Goal: Check status: Check status

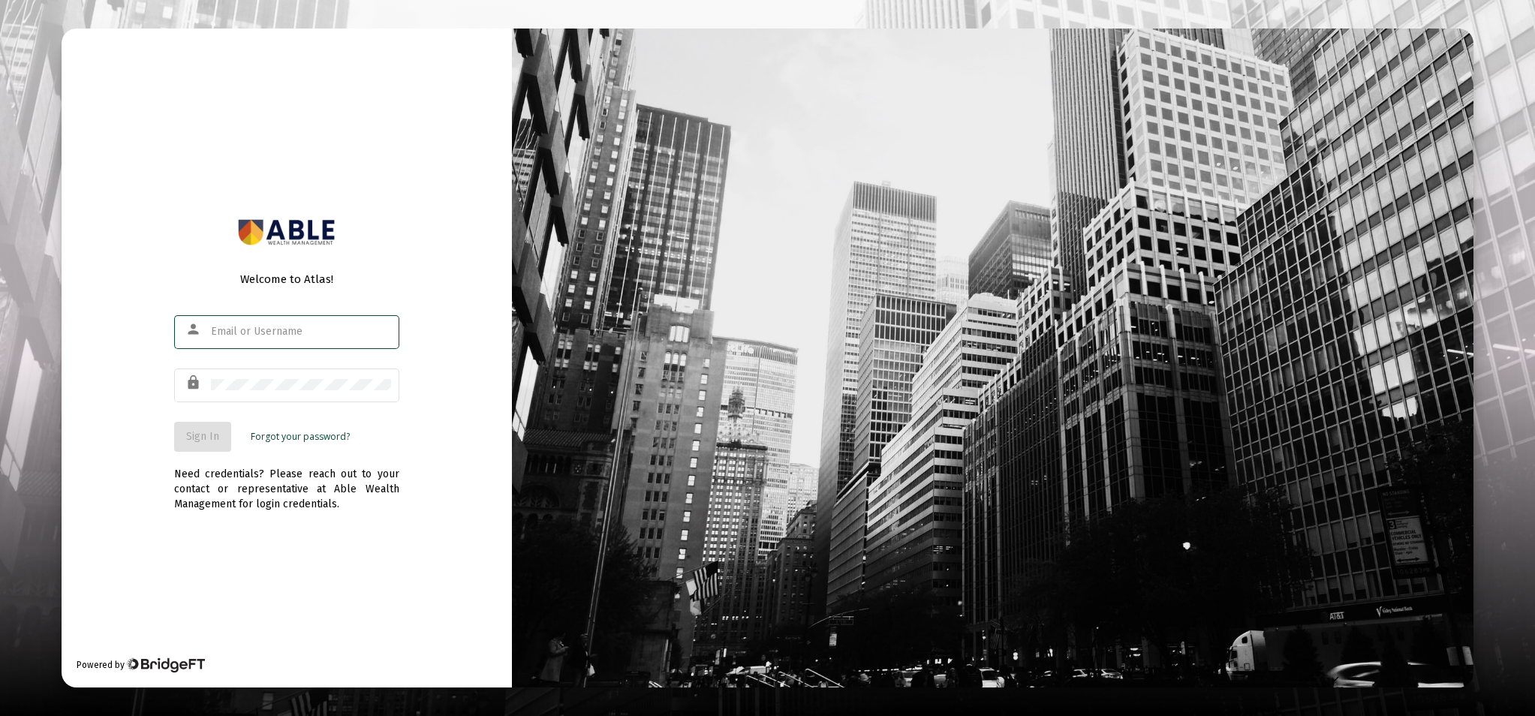
type input "[EMAIL_ADDRESS][DOMAIN_NAME]"
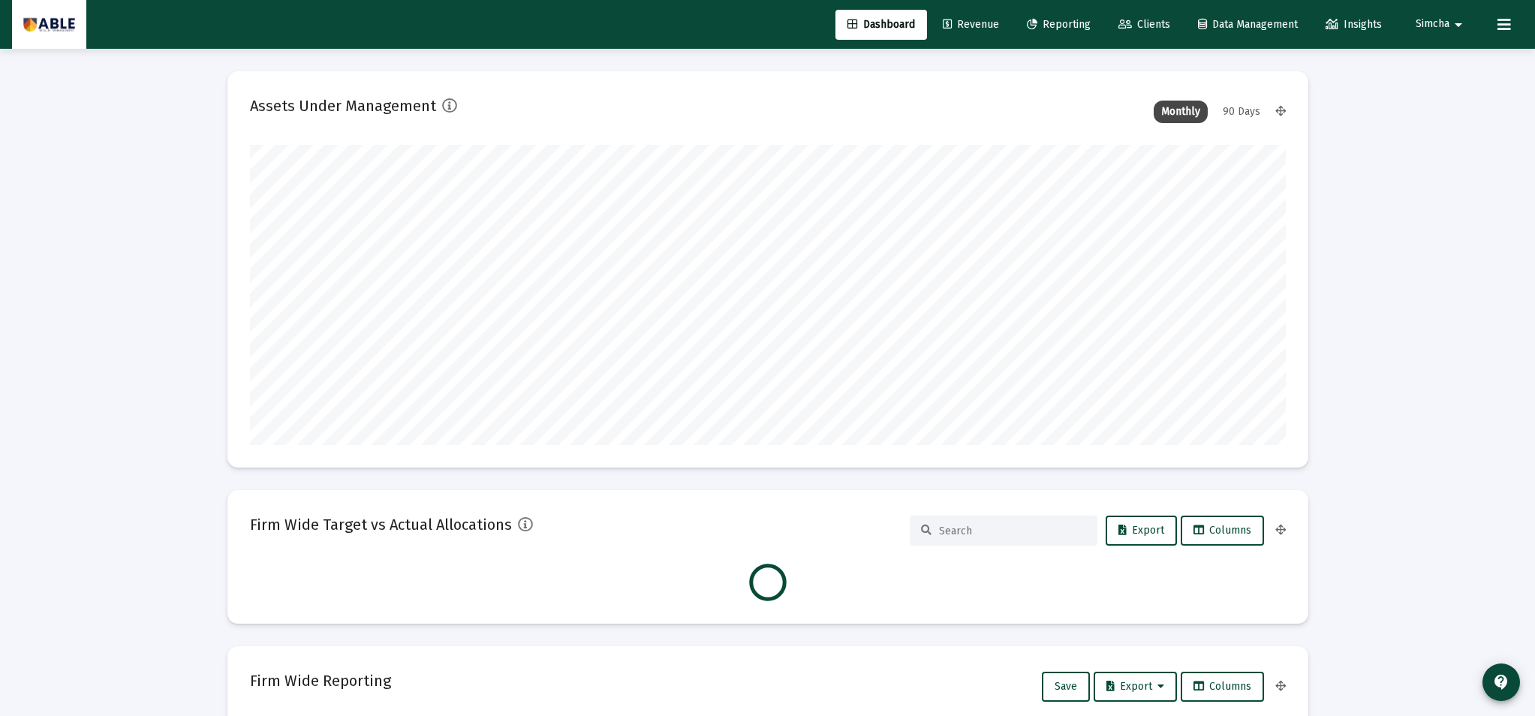
scroll to position [300, 558]
type input "[DATE]"
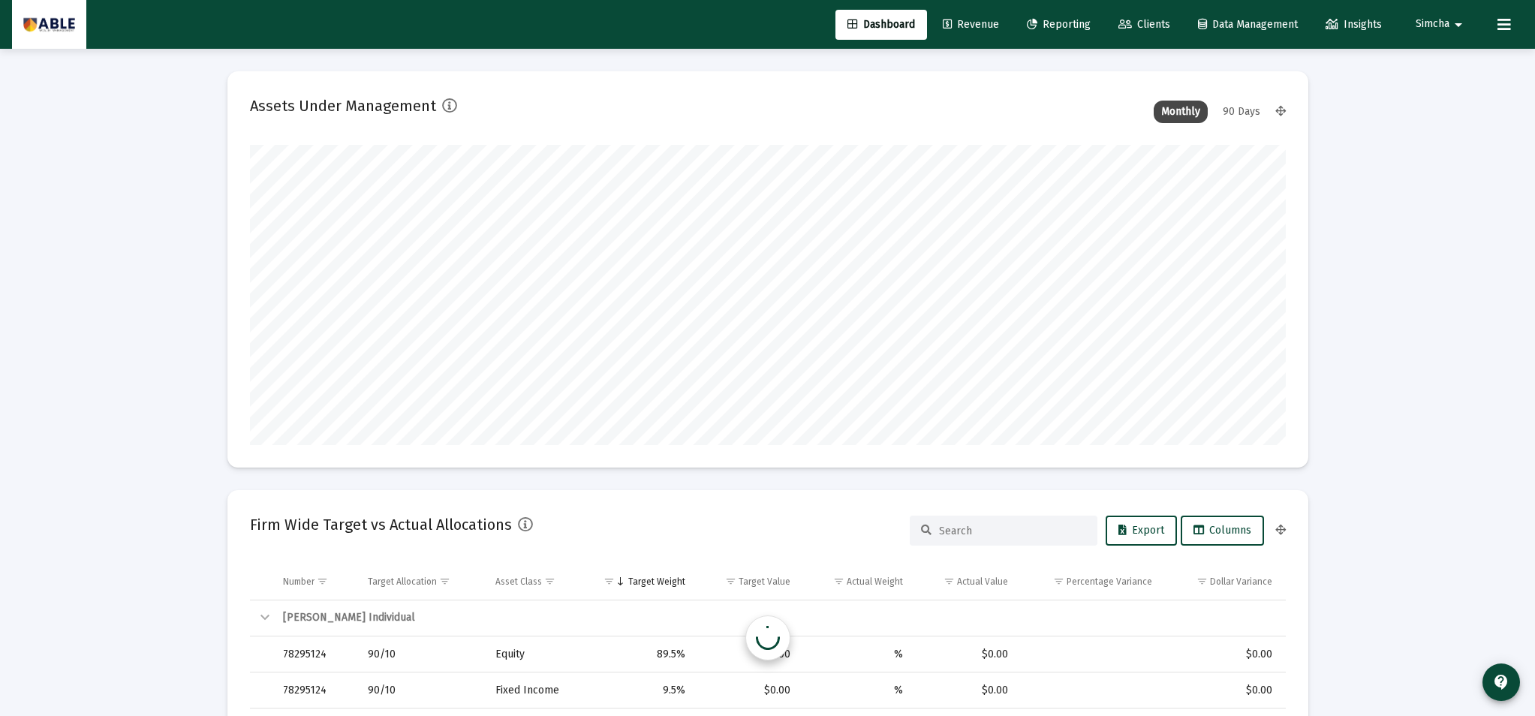
scroll to position [300, 484]
click at [1152, 22] on span "Clients" at bounding box center [1144, 24] width 52 height 13
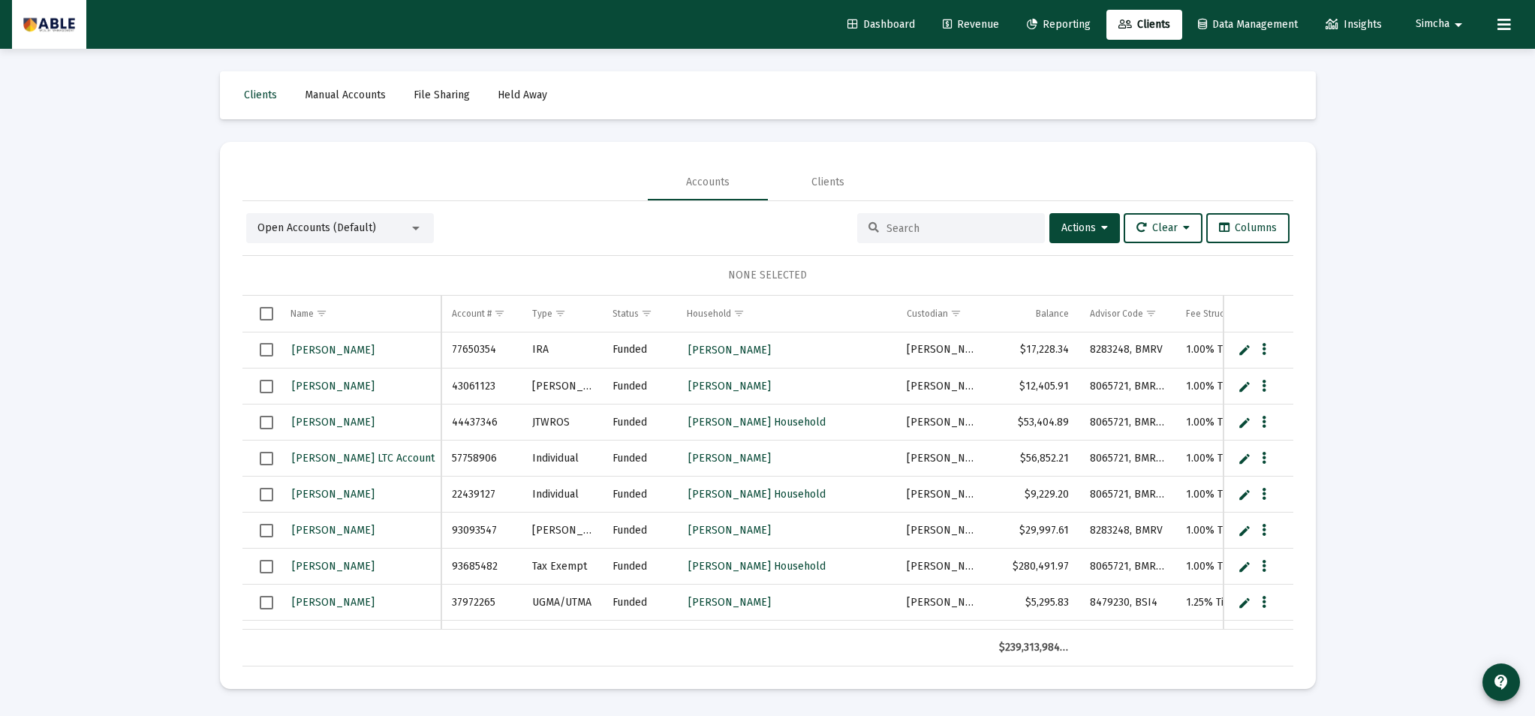
click at [947, 224] on input at bounding box center [959, 228] width 147 height 13
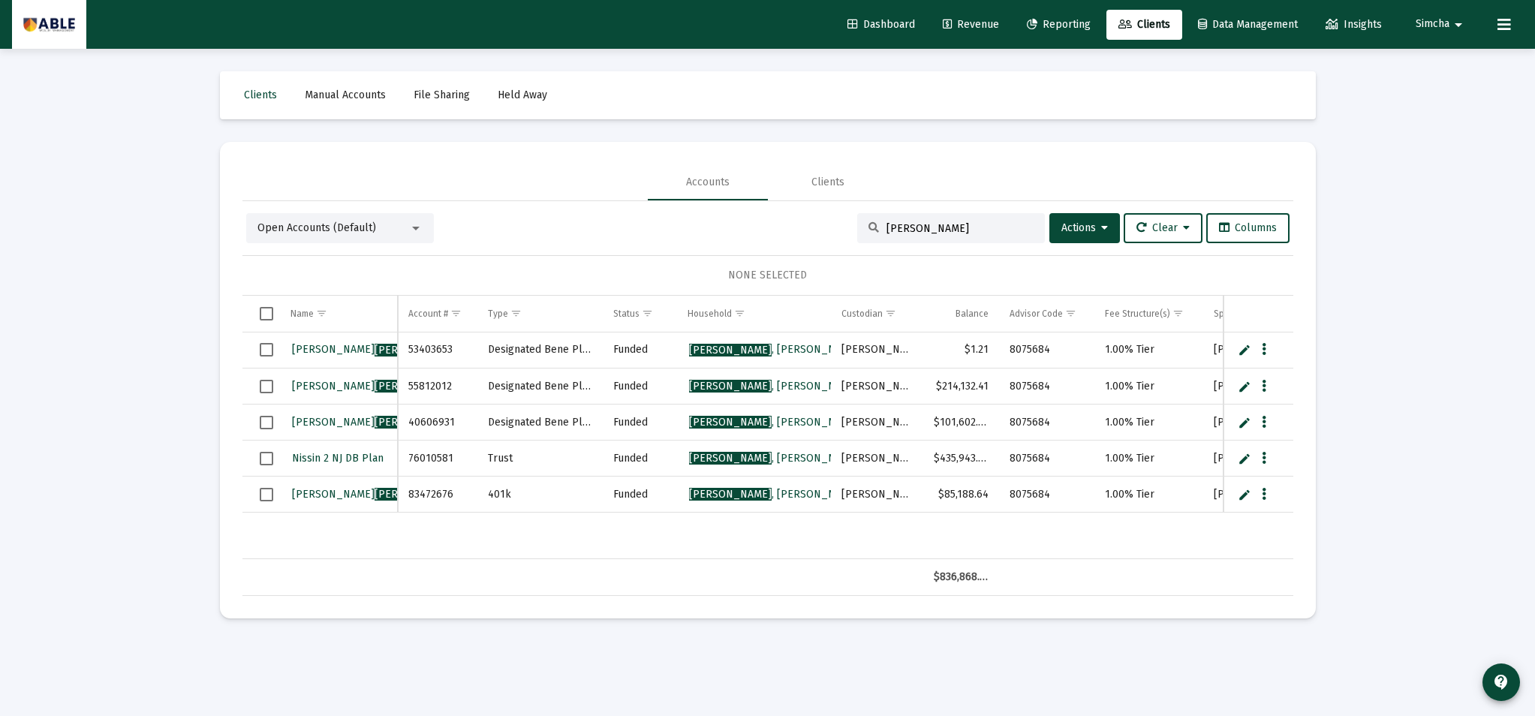
type input "[PERSON_NAME]"
click at [358, 455] on span "Nissin 2 NJ DB Plan" at bounding box center [338, 458] width 92 height 13
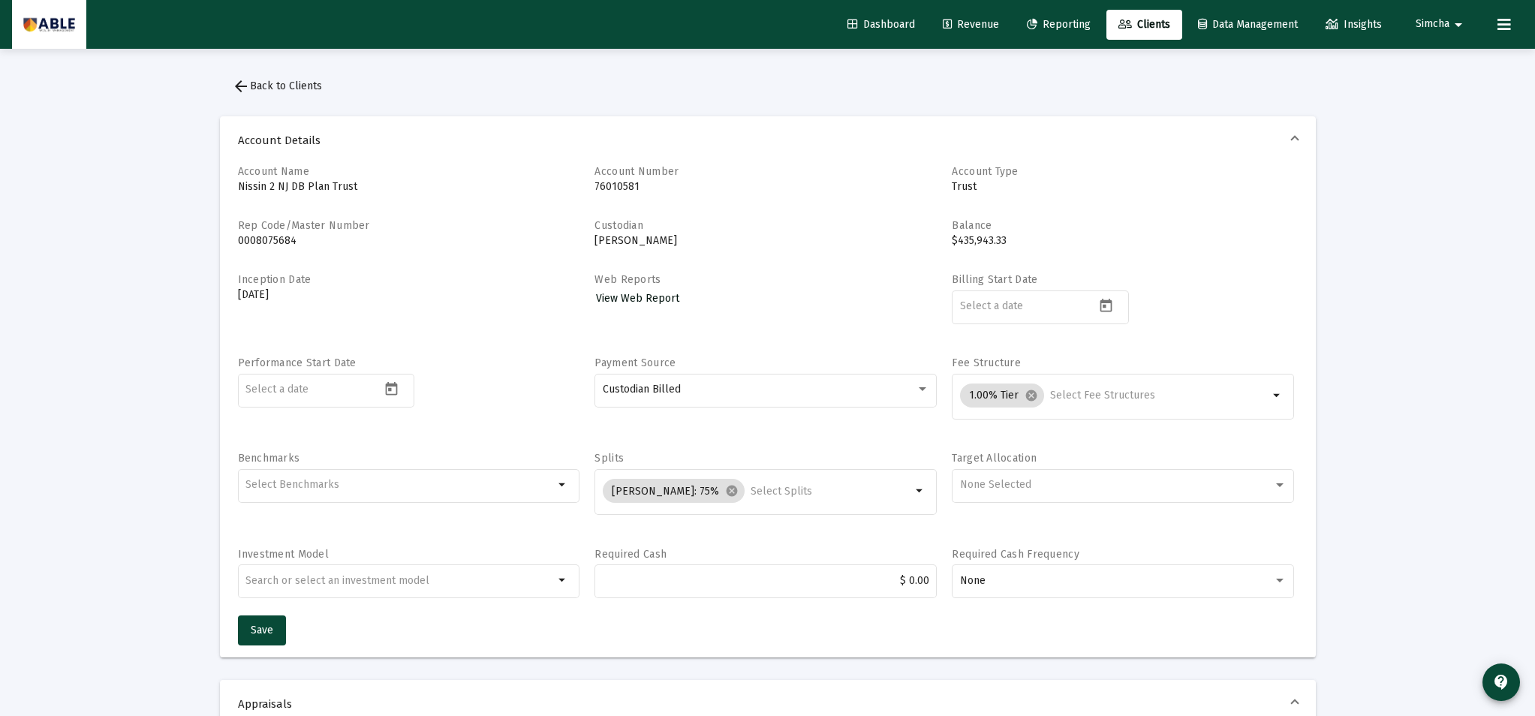
click at [622, 293] on span "View Web Report" at bounding box center [637, 298] width 83 height 13
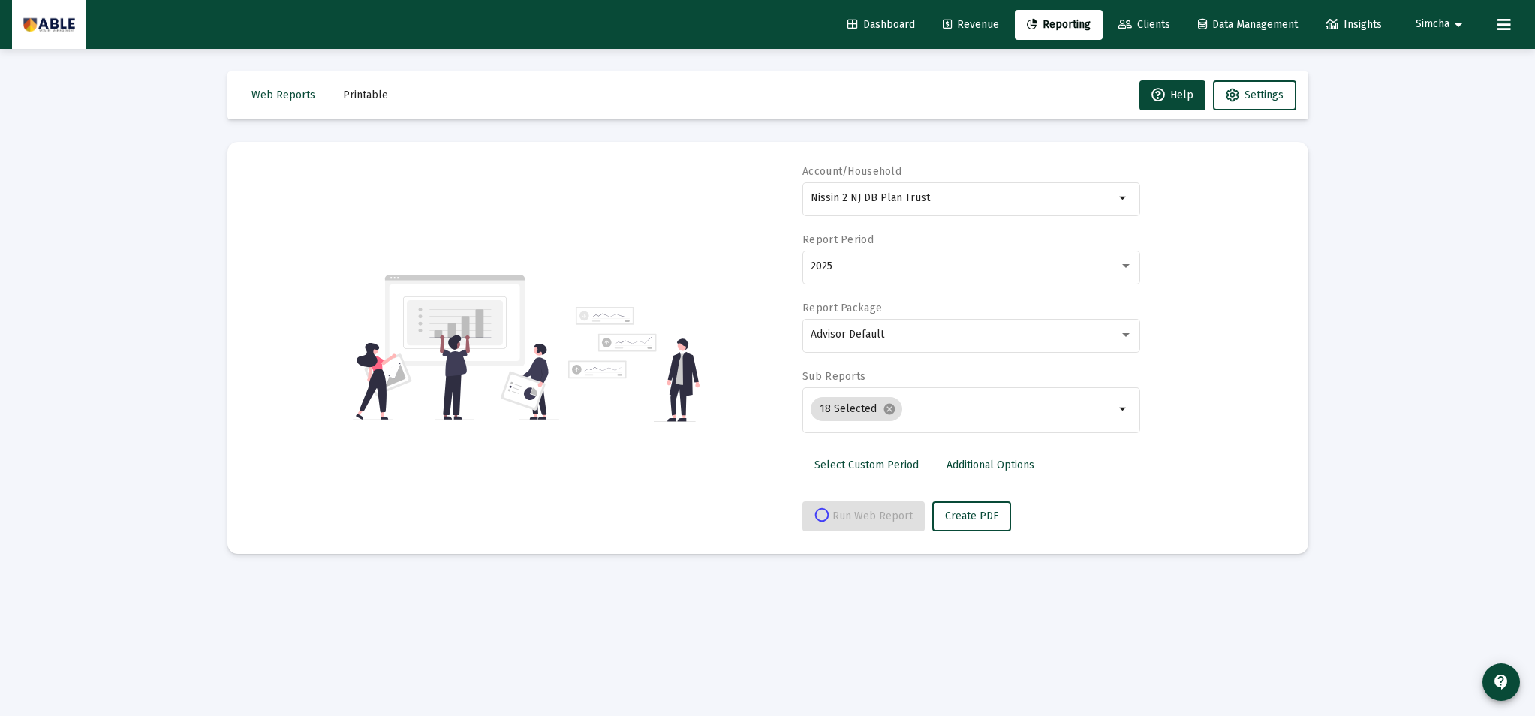
select select "View all"
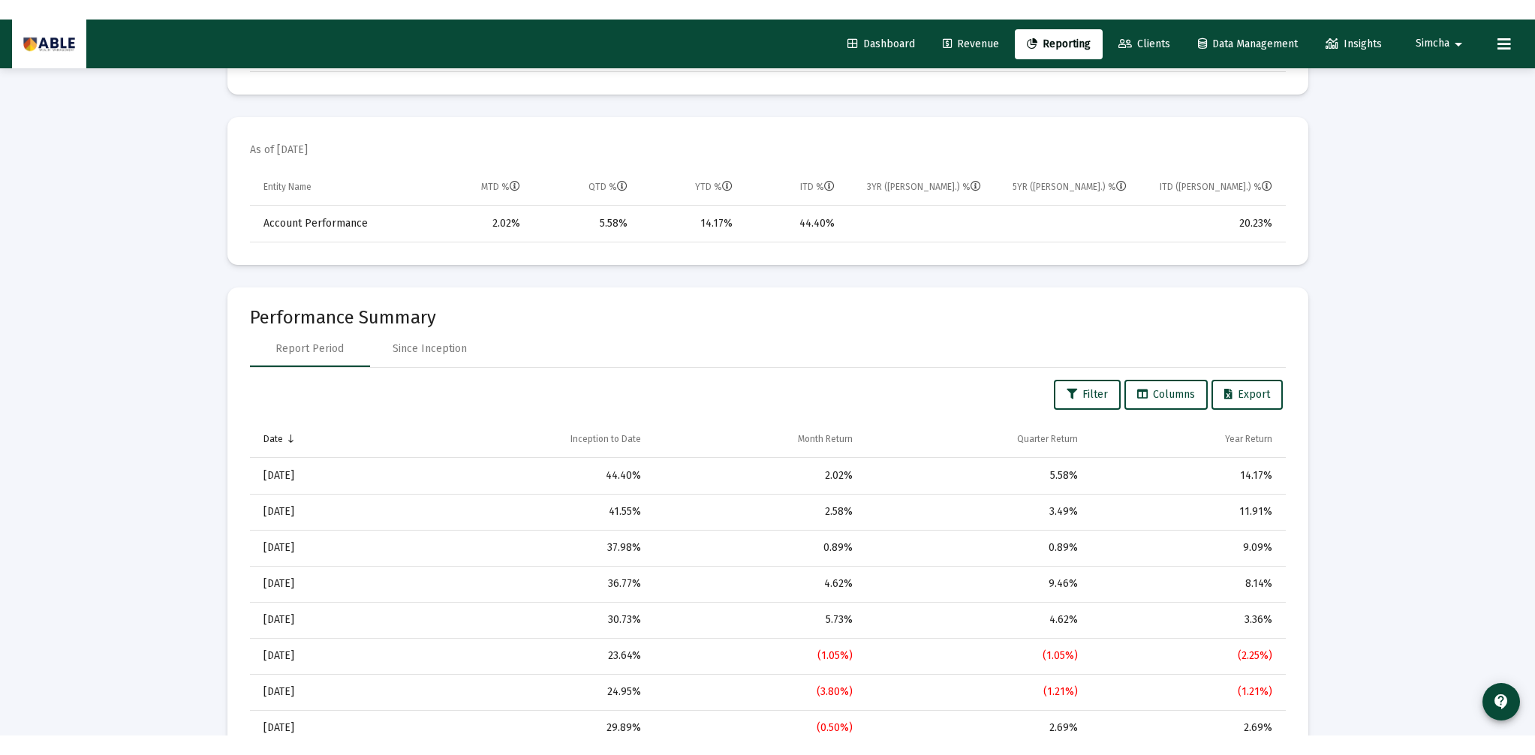
scroll to position [677, 0]
